Goal: Book appointment/travel/reservation

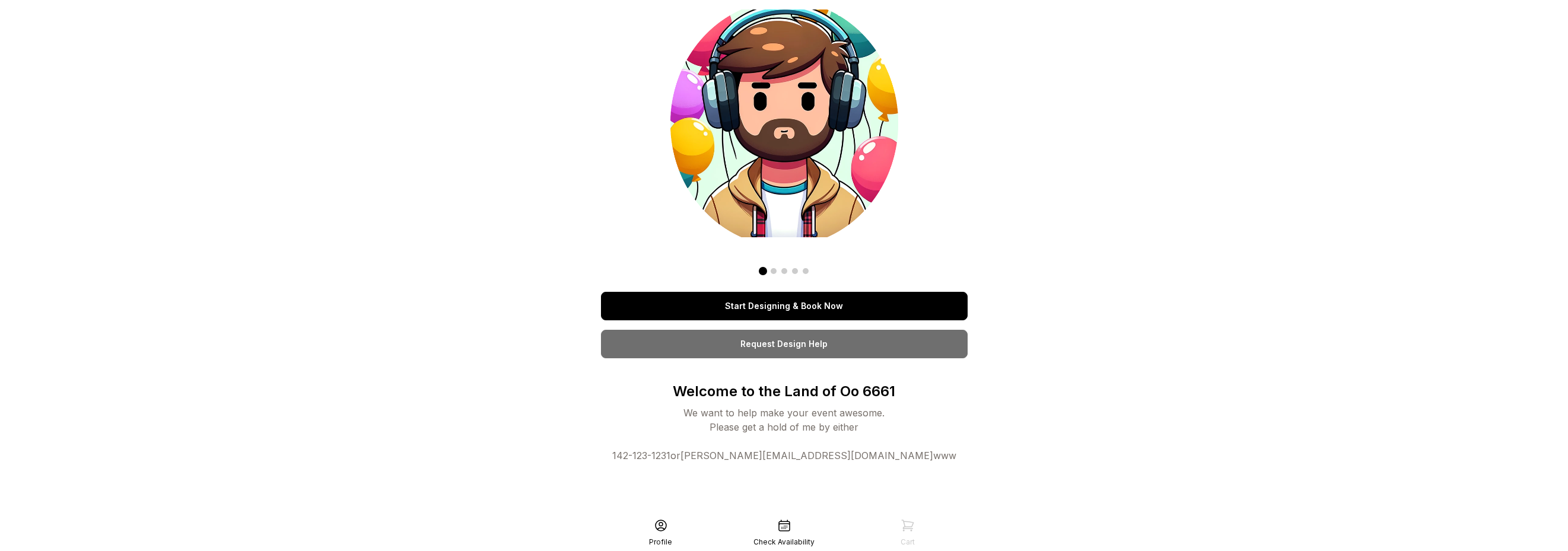
click at [781, 306] on link "Start Designing & Book Now" at bounding box center [784, 306] width 367 height 29
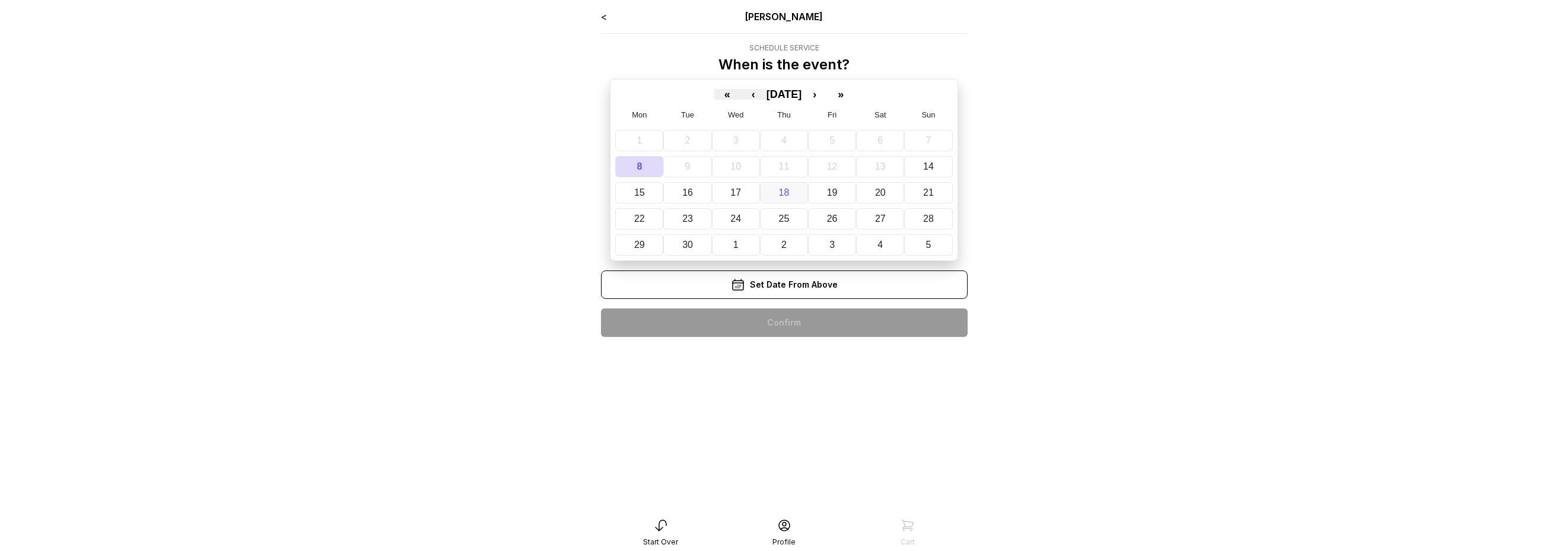
click at [782, 192] on abbr "18" at bounding box center [784, 193] width 10 height 10
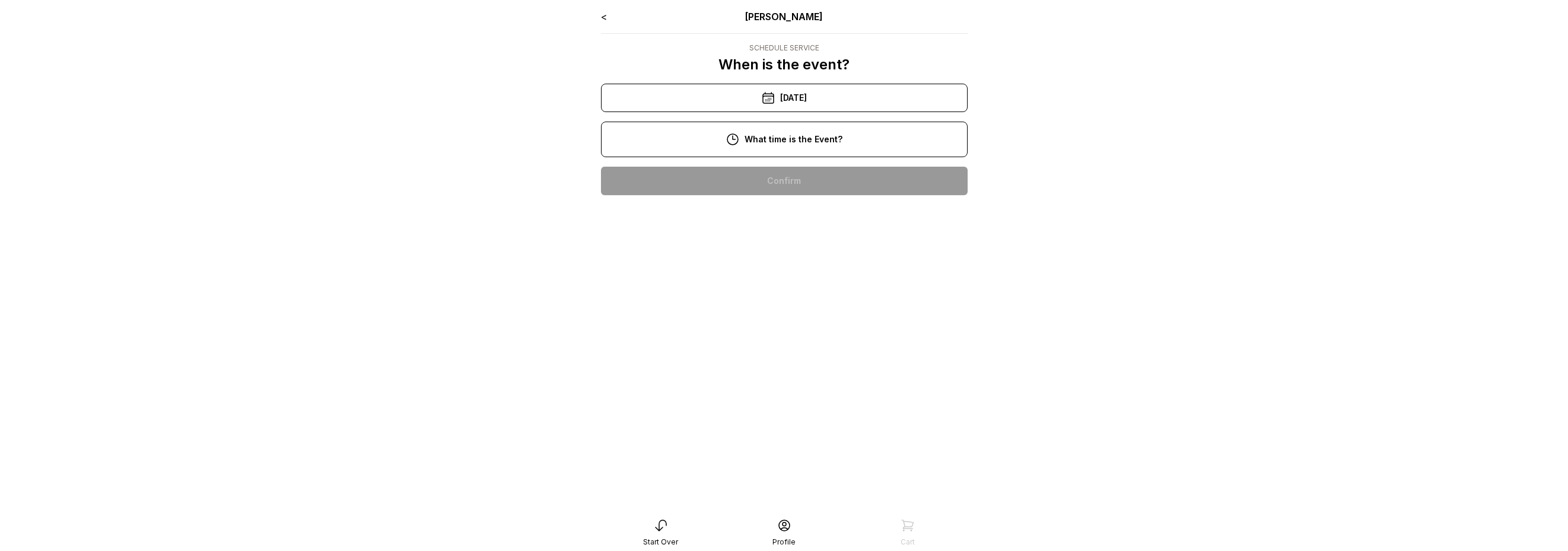
click at [786, 167] on div "10:00 am" at bounding box center [784, 181] width 348 height 29
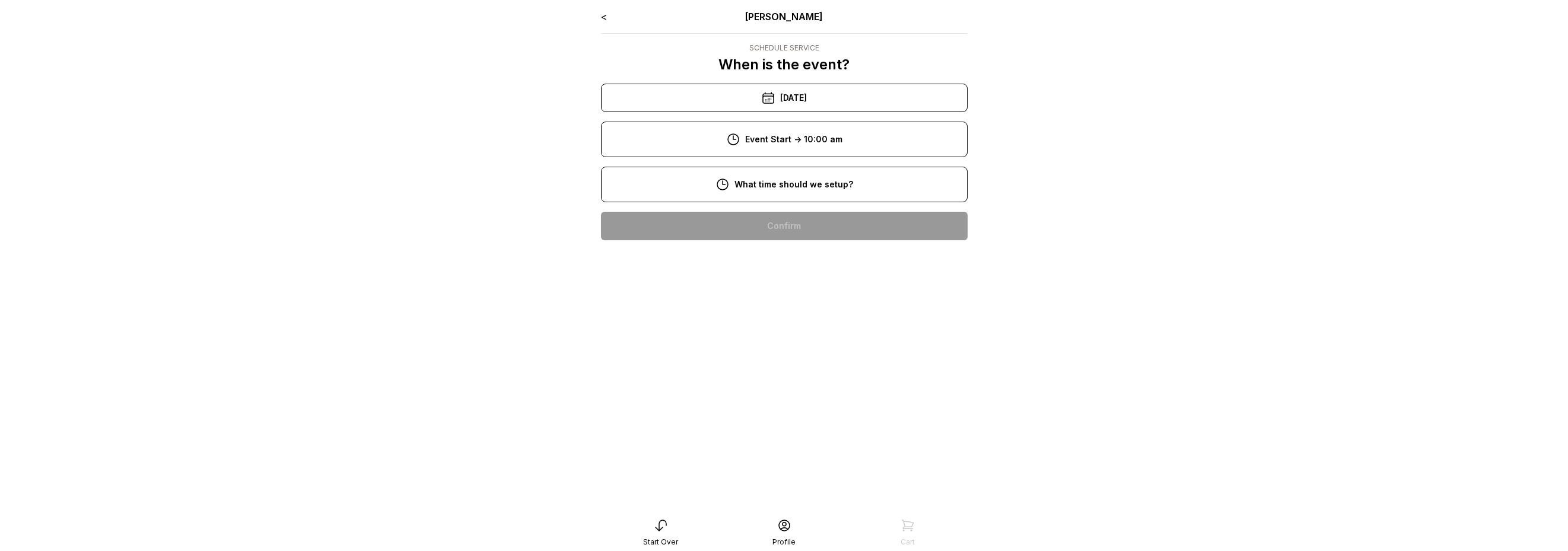
drag, startPoint x: 790, startPoint y: 210, endPoint x: 793, endPoint y: 221, distance: 11.4
click at [792, 221] on div "8:00 am" at bounding box center [784, 226] width 348 height 29
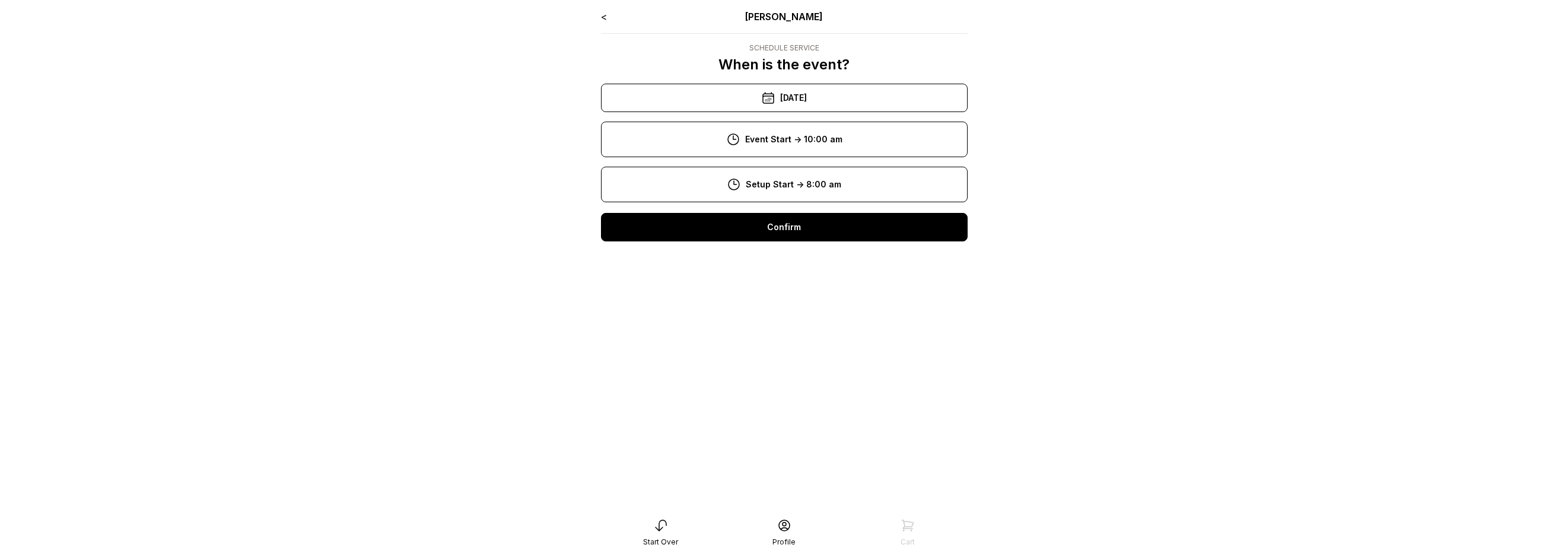
click at [790, 222] on div "Confirm" at bounding box center [784, 227] width 367 height 29
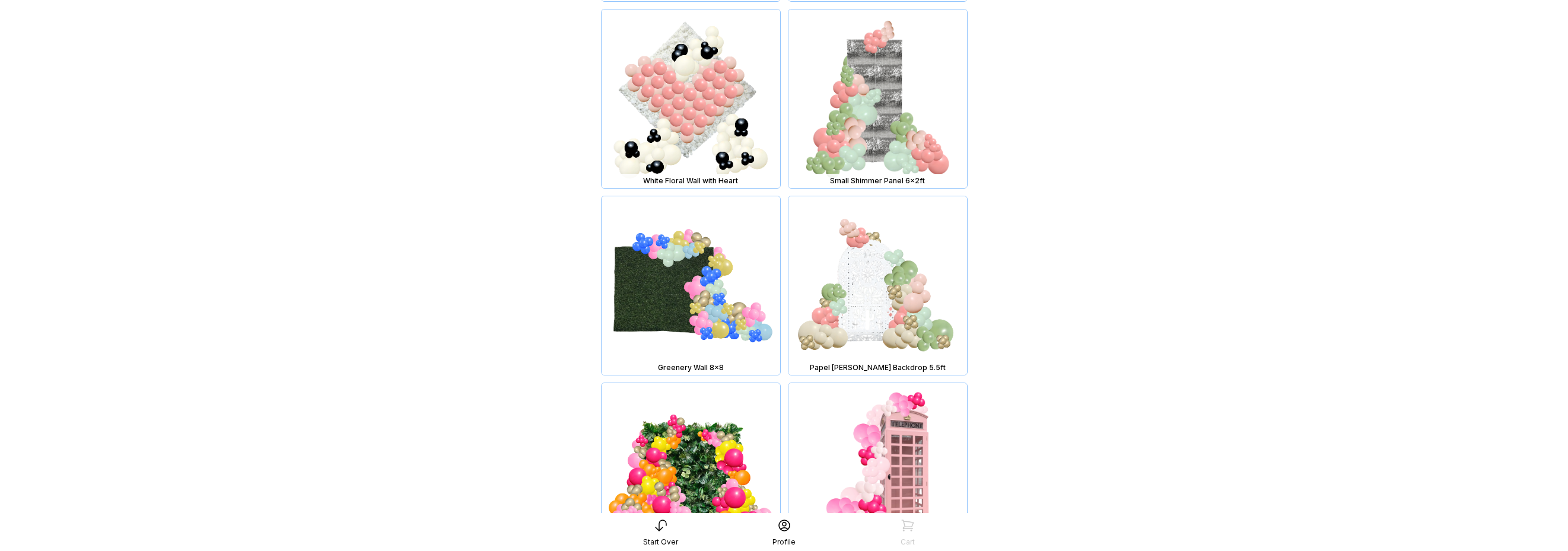
scroll to position [900, 0]
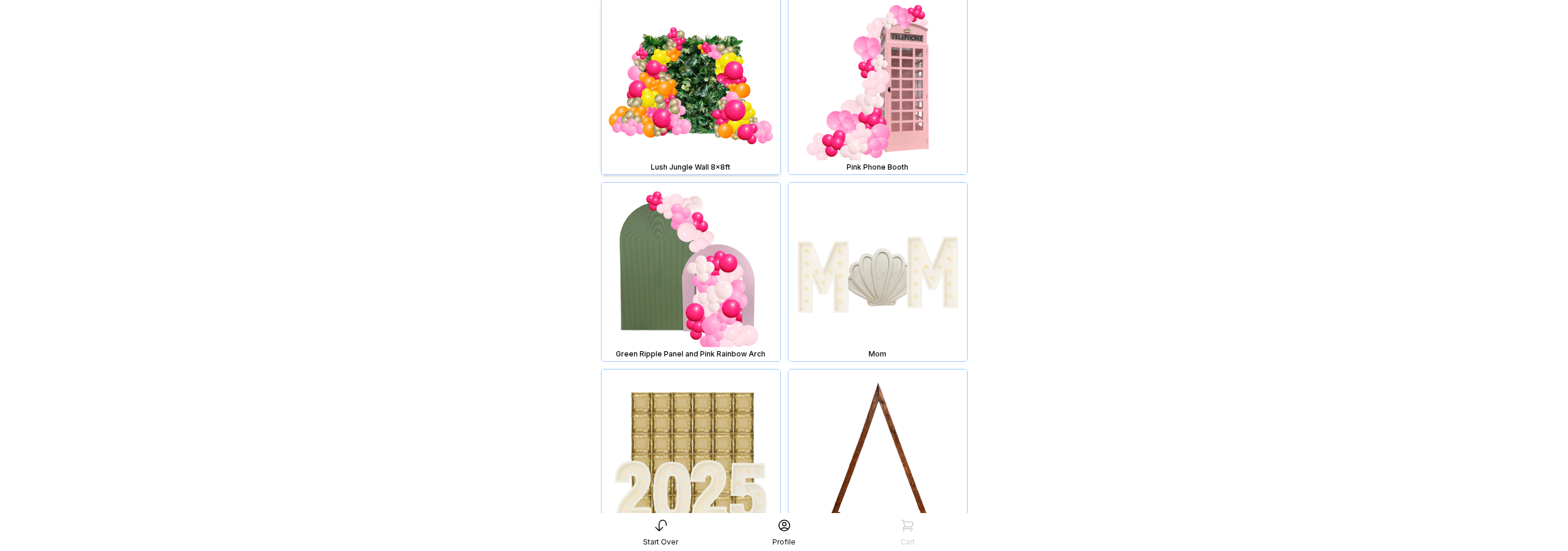
click at [721, 123] on img at bounding box center [690, 84] width 178 height 178
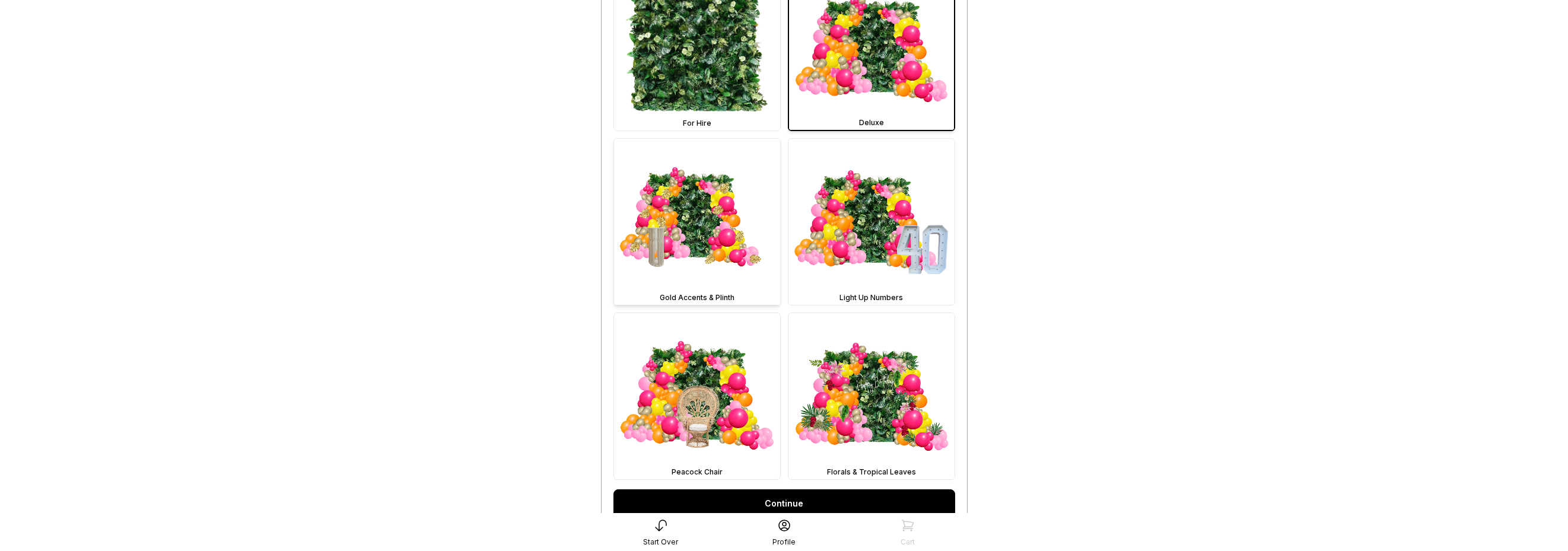
scroll to position [411, 0]
